Goal: Task Accomplishment & Management: Use online tool/utility

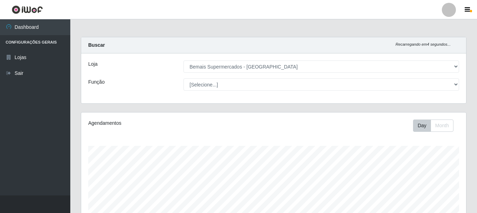
select select "249"
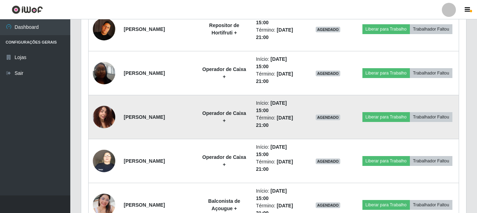
scroll to position [885, 0]
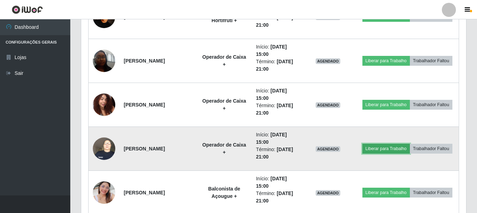
click at [379, 148] on button "Liberar para Trabalho" at bounding box center [386, 149] width 47 height 10
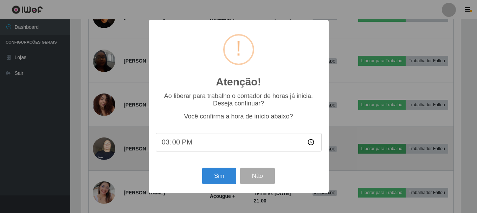
scroll to position [146, 382]
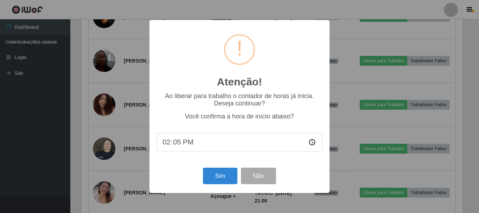
type input "14:50"
click at [216, 177] on button "Sim" at bounding box center [220, 176] width 34 height 17
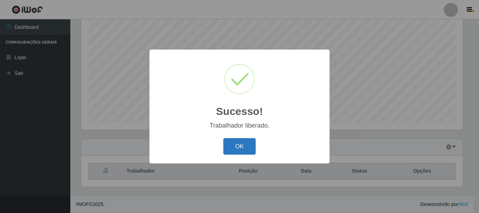
click at [241, 143] on button "OK" at bounding box center [239, 146] width 33 height 17
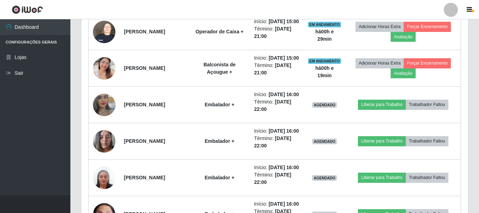
scroll to position [700, 0]
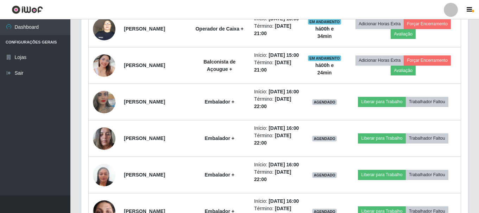
click at [65, 102] on ul "Dashboard Configurações Gerais Lojas Sair" at bounding box center [35, 107] width 70 height 177
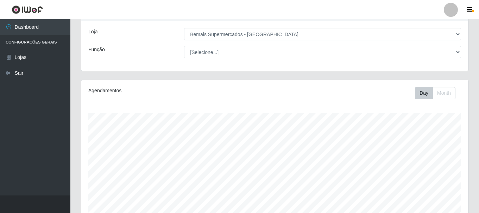
scroll to position [32, 0]
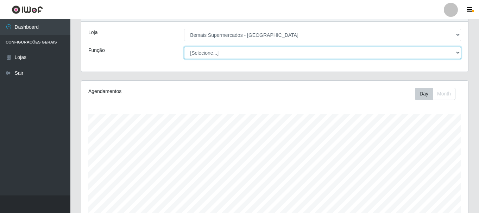
drag, startPoint x: 237, startPoint y: 54, endPoint x: 236, endPoint y: 59, distance: 4.9
click at [237, 54] on select "[Selecione...] ASG ASG + ASG ++ Auxiliar de Depósito Auxiliar de Depósito + Aux…" at bounding box center [322, 53] width 277 height 12
select select "72"
click at [184, 47] on select "[Selecione...] ASG ASG + ASG ++ Auxiliar de Depósito Auxiliar de Depósito + Aux…" at bounding box center [322, 53] width 277 height 12
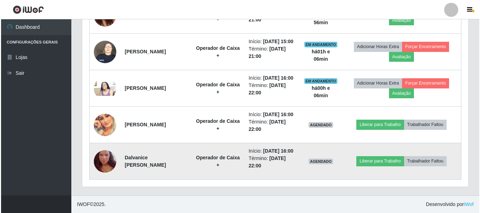
scroll to position [392, 0]
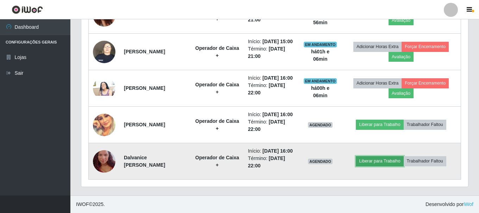
click at [392, 157] on button "Liberar para Trabalho" at bounding box center [379, 161] width 47 height 10
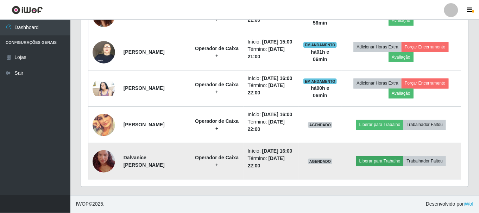
scroll to position [146, 383]
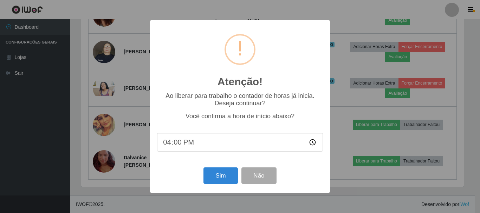
click at [203, 142] on input "16:00" at bounding box center [240, 142] width 166 height 19
type input "15:56"
click at [226, 173] on button "Sim" at bounding box center [221, 176] width 34 height 17
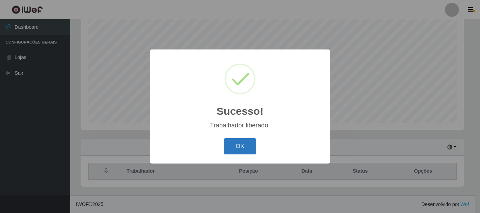
click at [247, 147] on button "OK" at bounding box center [240, 147] width 33 height 17
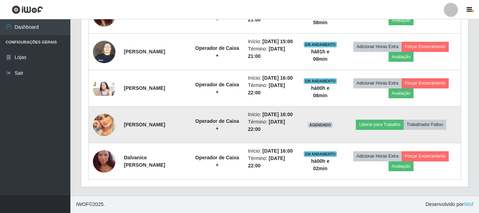
scroll to position [392, 0]
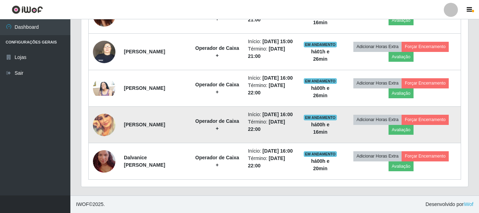
click at [191, 129] on td "[PERSON_NAME]" at bounding box center [155, 125] width 71 height 37
